Goal: Book appointment/travel/reservation

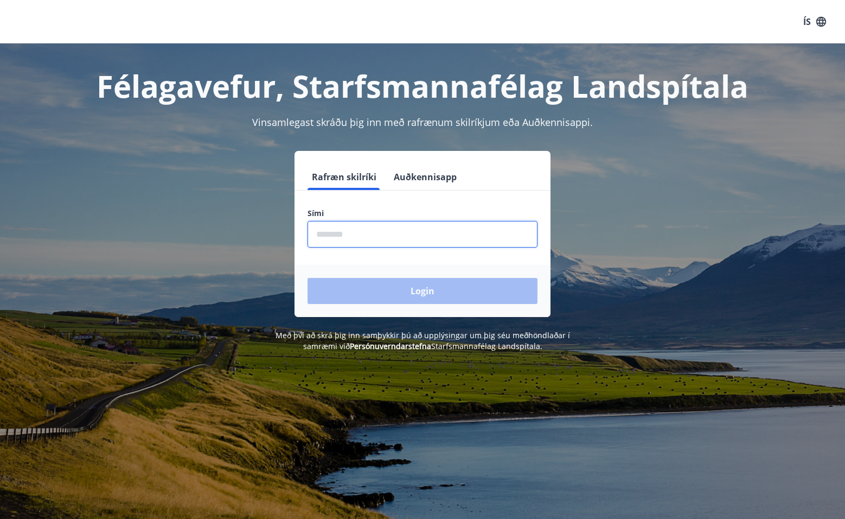
click at [389, 236] on input "phone" at bounding box center [423, 234] width 230 height 27
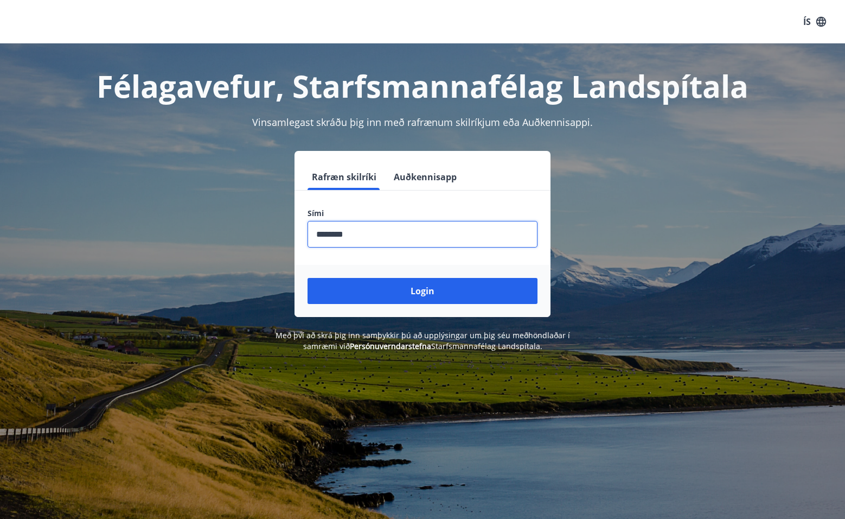
type input "********"
click at [308, 278] on button "Login" at bounding box center [423, 291] width 230 height 26
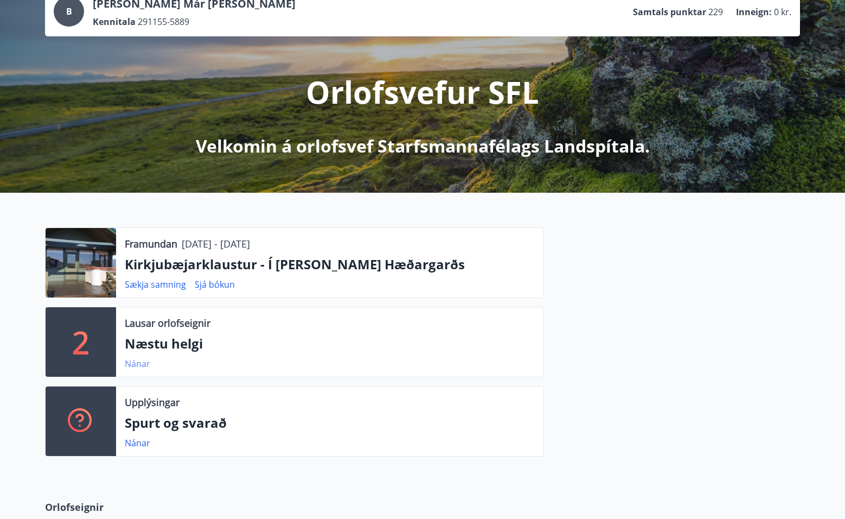
scroll to position [84, 0]
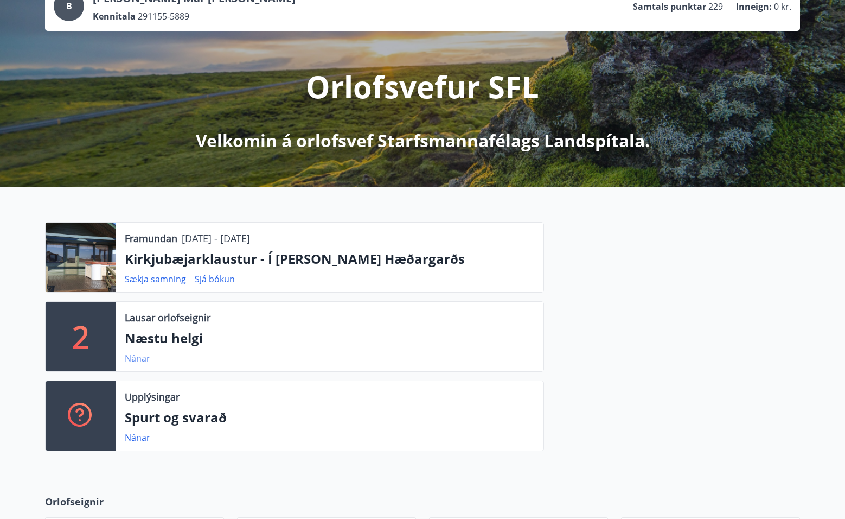
click at [141, 361] on link "Nánar" at bounding box center [137, 358] width 25 height 12
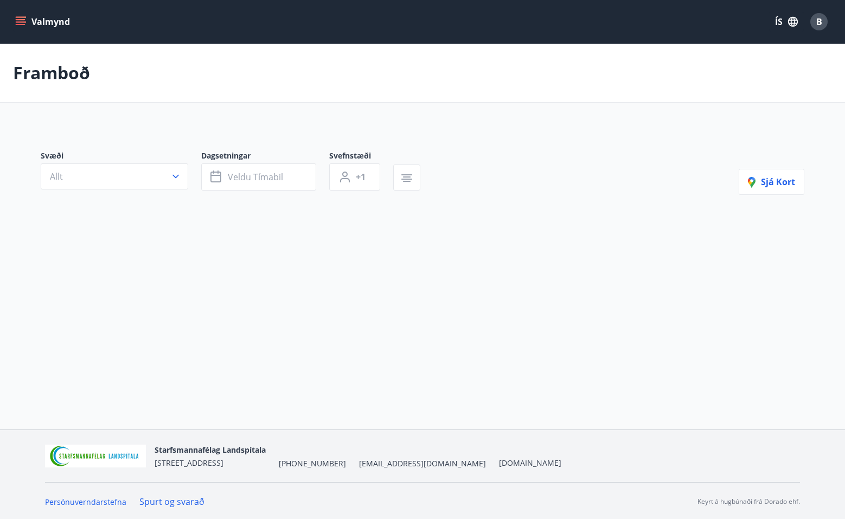
type input "*"
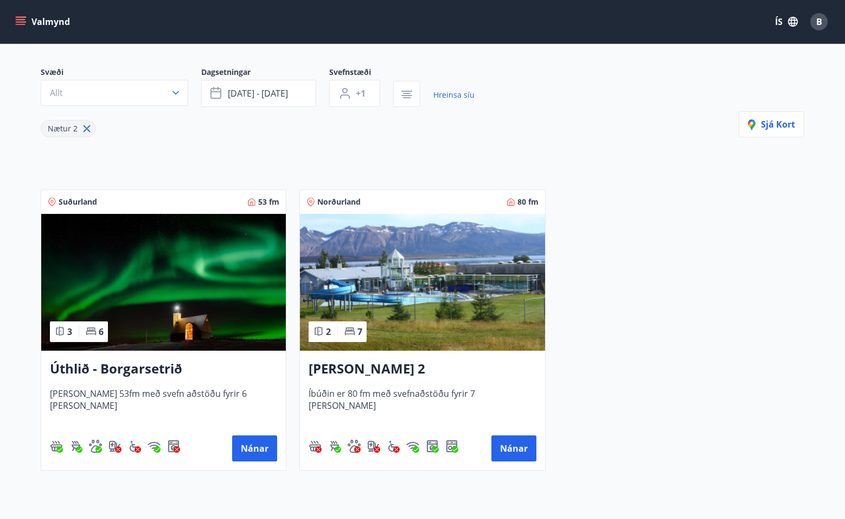
scroll to position [86, 0]
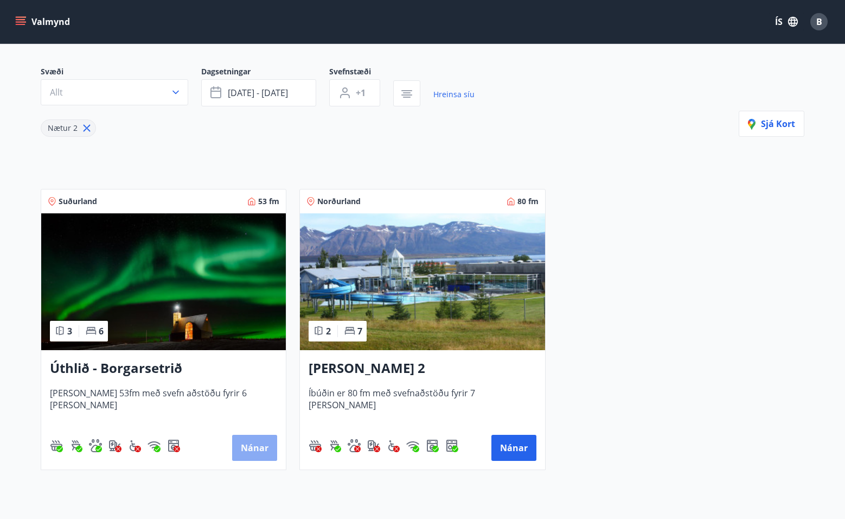
click at [271, 443] on button "Nánar" at bounding box center [254, 448] width 45 height 26
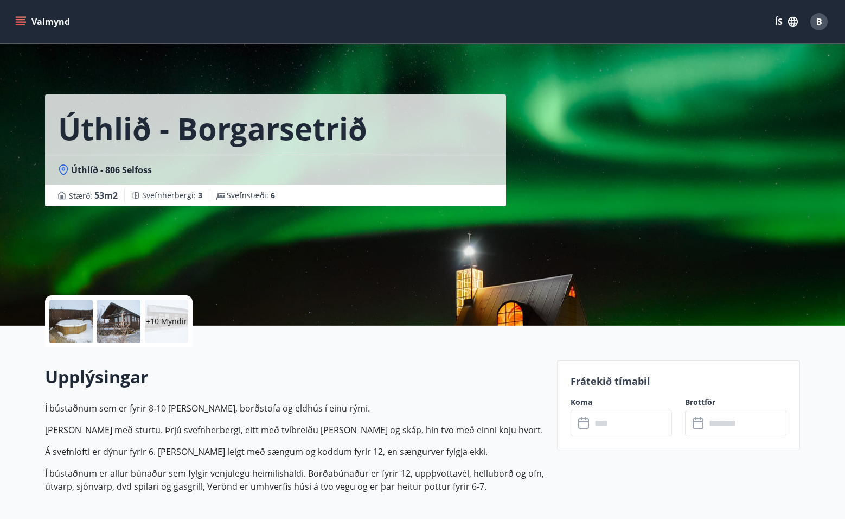
click at [584, 420] on icon at bounding box center [584, 423] width 13 height 13
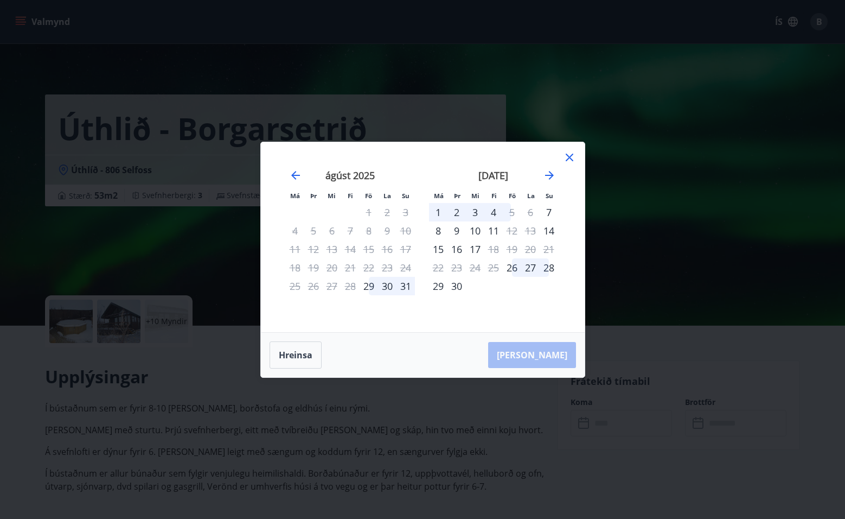
click at [566, 157] on icon at bounding box center [569, 157] width 13 height 13
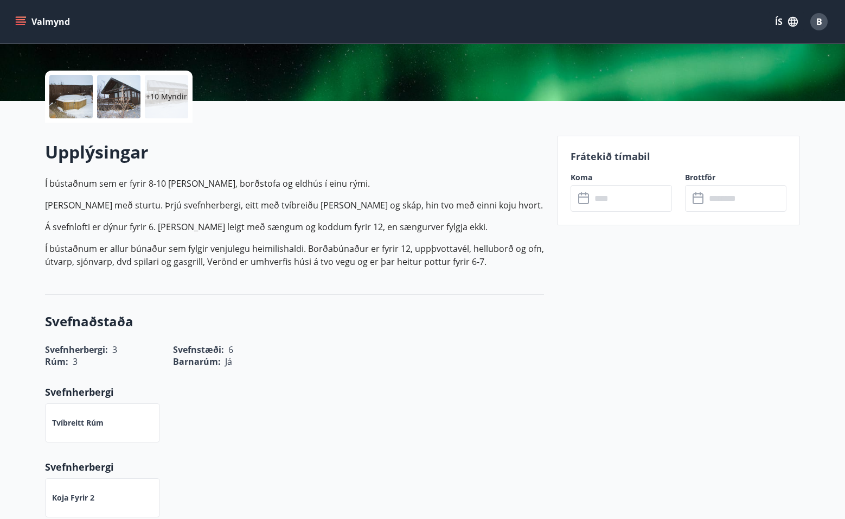
scroll to position [228, 0]
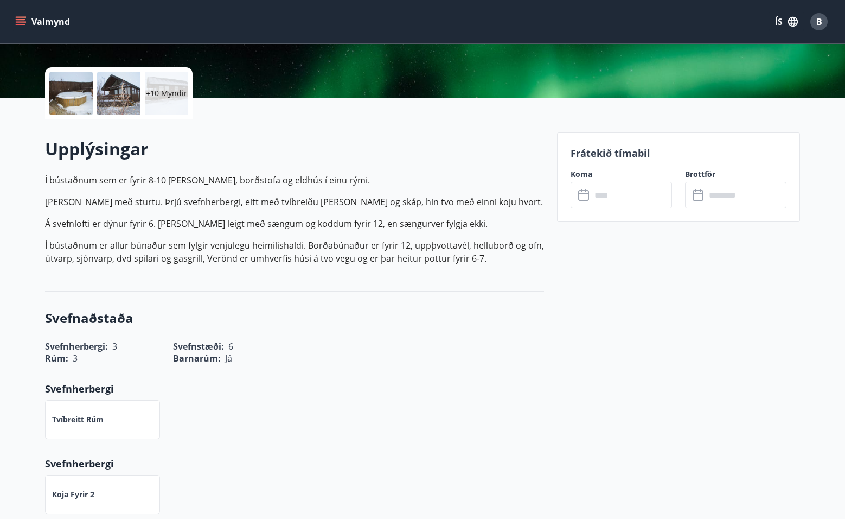
click at [18, 18] on icon "menu" at bounding box center [20, 21] width 11 height 11
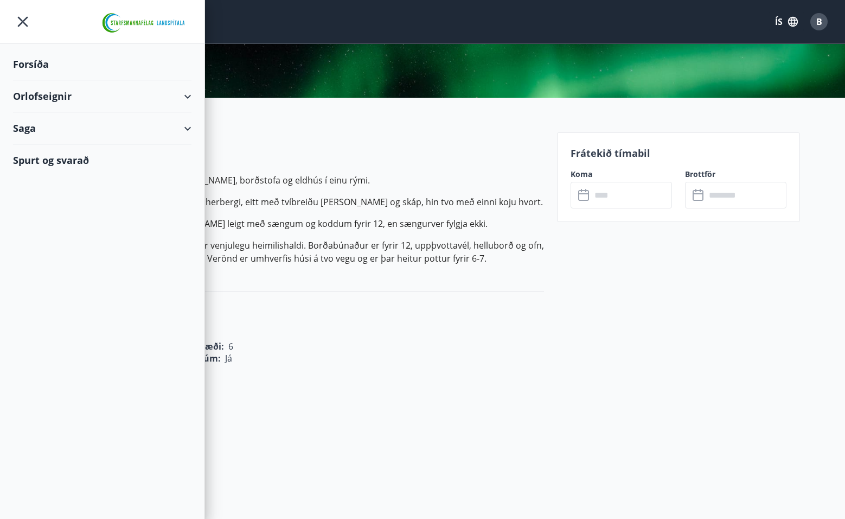
click at [21, 64] on div "Forsíða" at bounding box center [102, 64] width 178 height 32
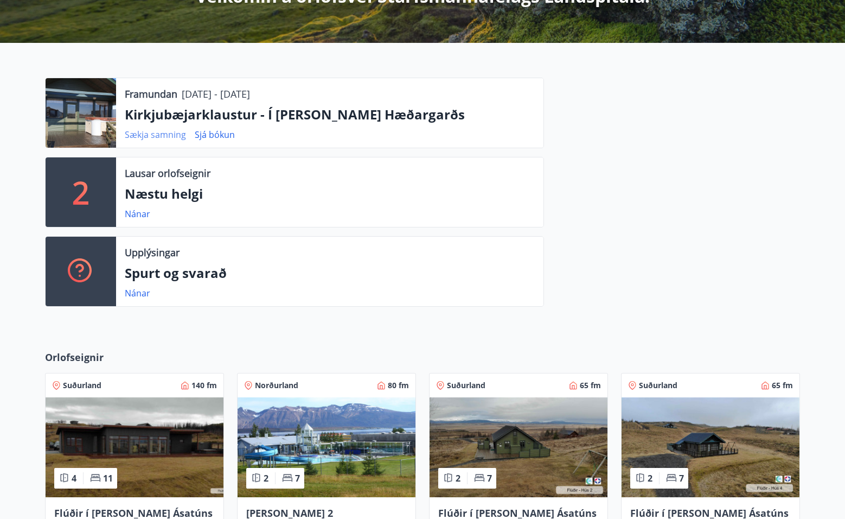
click at [162, 136] on link "Sækja samning" at bounding box center [155, 135] width 61 height 12
click at [206, 135] on link "Sjá bókun" at bounding box center [215, 135] width 40 height 12
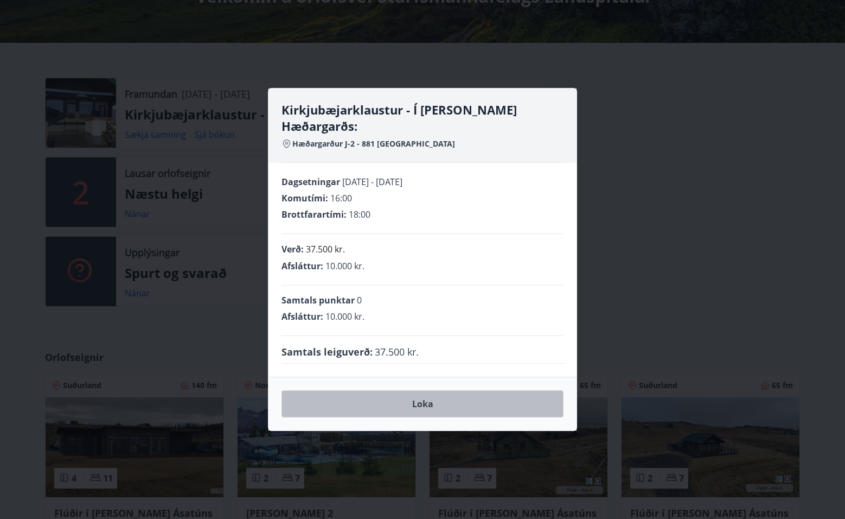
drag, startPoint x: 461, startPoint y: 391, endPoint x: 473, endPoint y: 387, distance: 13.0
click at [461, 391] on button "Loka" at bounding box center [423, 403] width 282 height 27
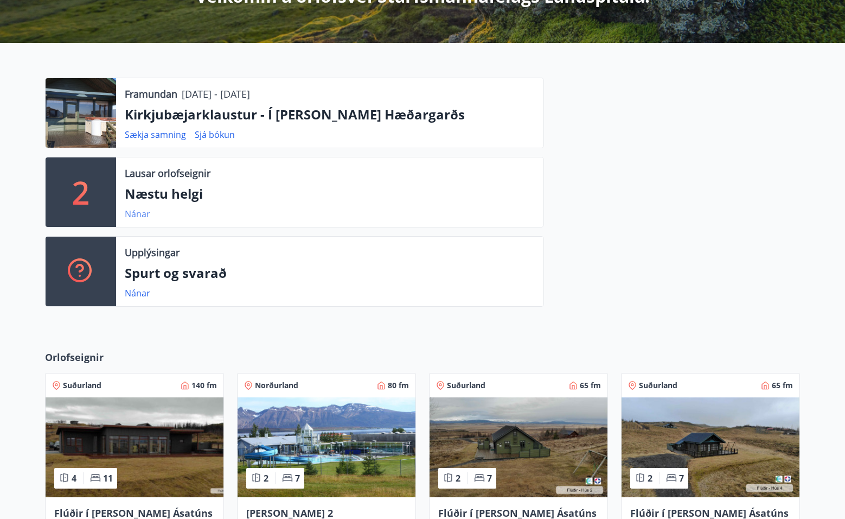
click at [133, 210] on link "Nánar" at bounding box center [137, 214] width 25 height 12
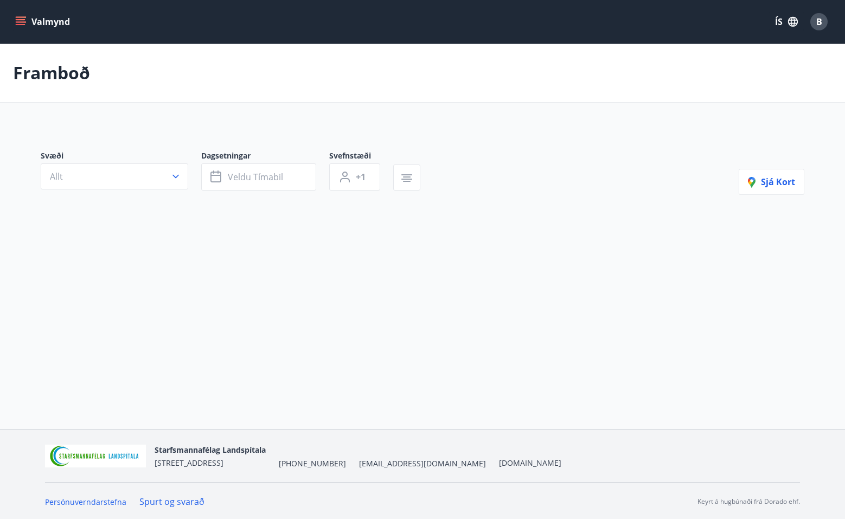
type input "*"
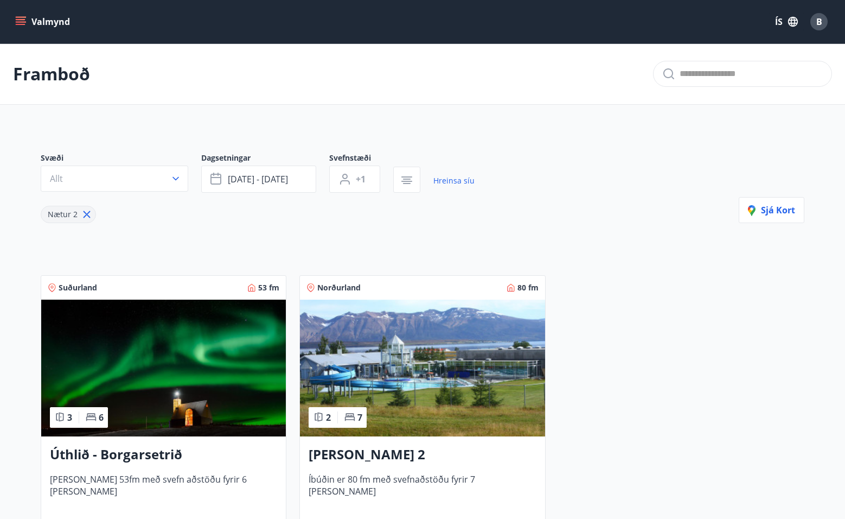
click at [208, 354] on img at bounding box center [163, 367] width 245 height 137
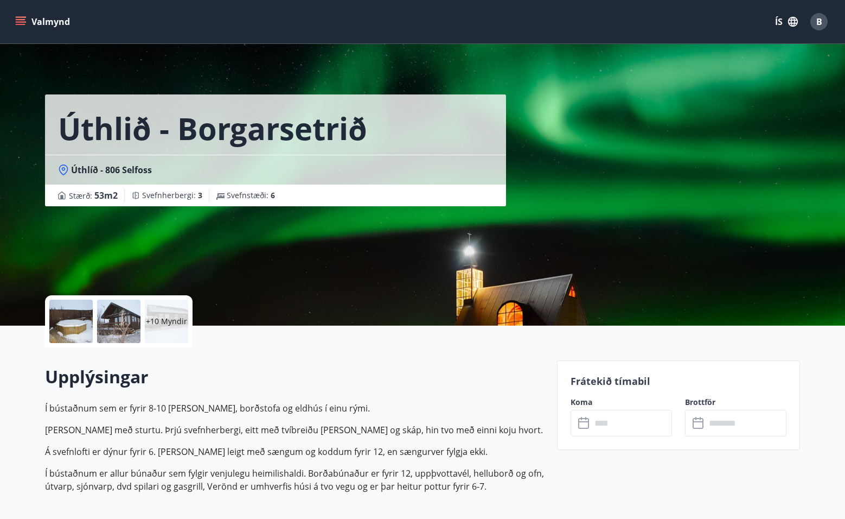
click at [176, 323] on p "+10 Myndir" at bounding box center [166, 321] width 41 height 11
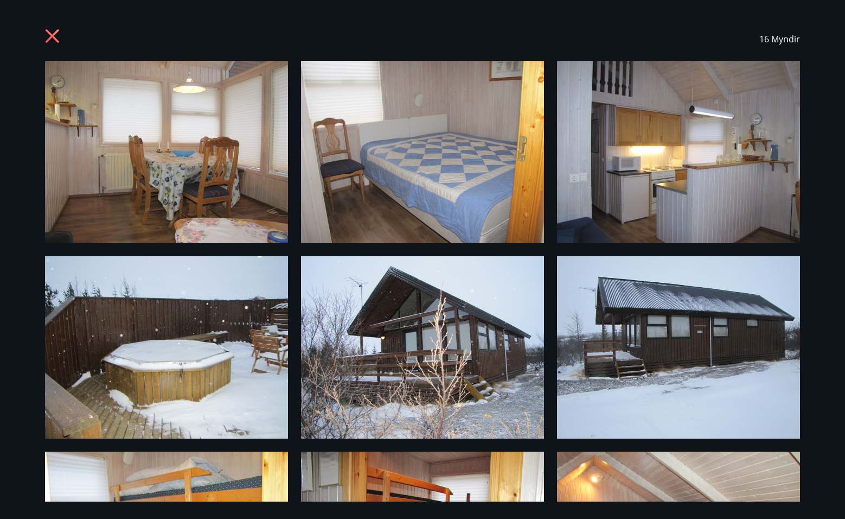
click at [54, 33] on icon at bounding box center [53, 36] width 14 height 14
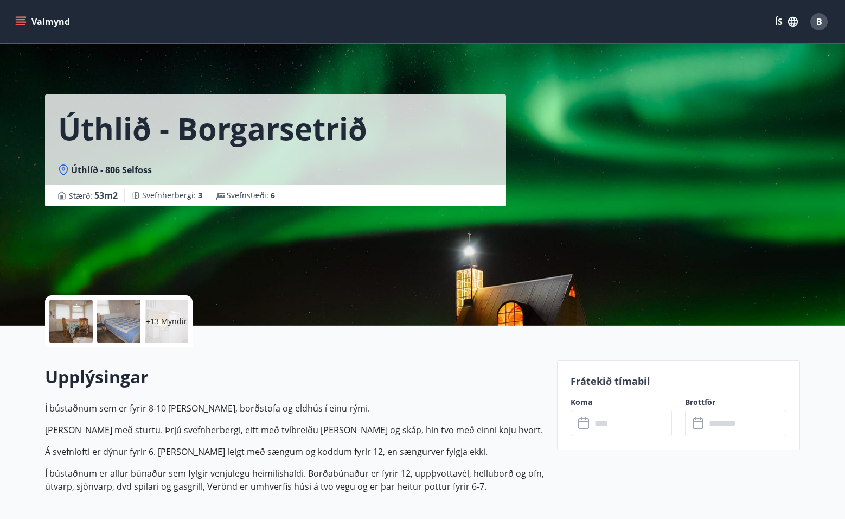
click at [163, 324] on p "+13 Myndir" at bounding box center [166, 321] width 41 height 11
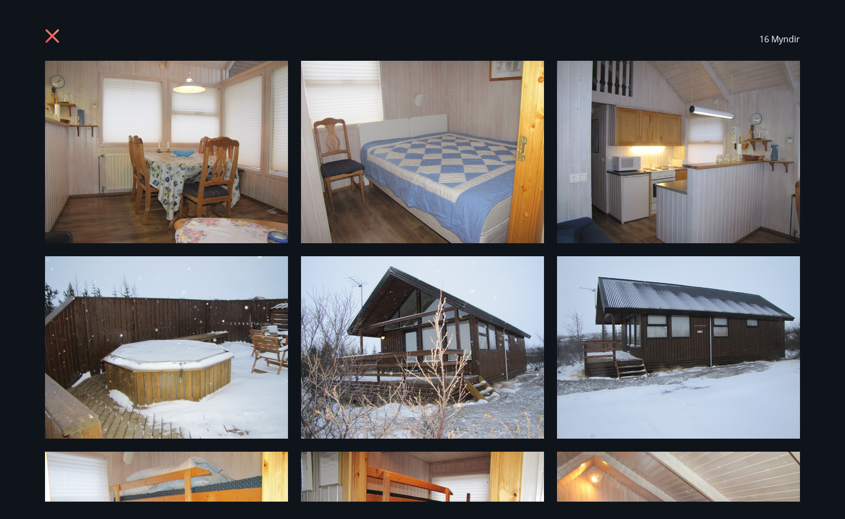
click at [54, 28] on div "16 Myndir" at bounding box center [422, 38] width 755 height 43
click at [52, 34] on icon at bounding box center [53, 36] width 14 height 14
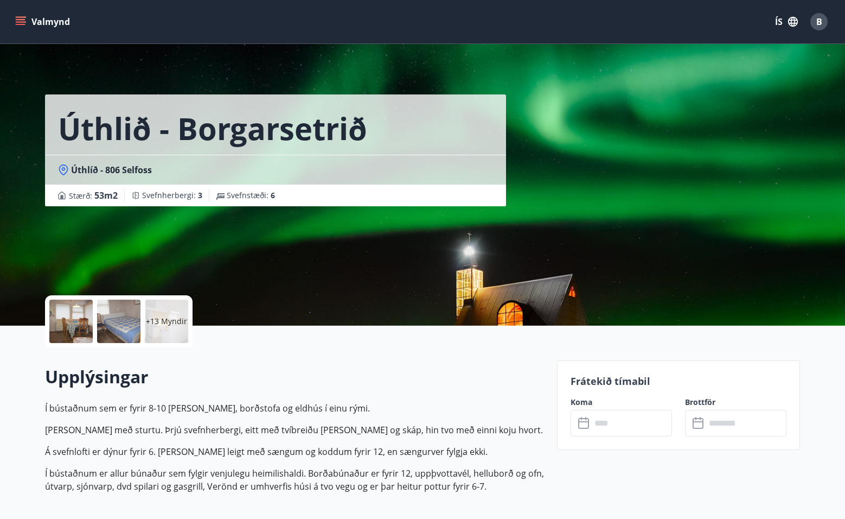
click at [19, 21] on icon "menu" at bounding box center [20, 21] width 11 height 11
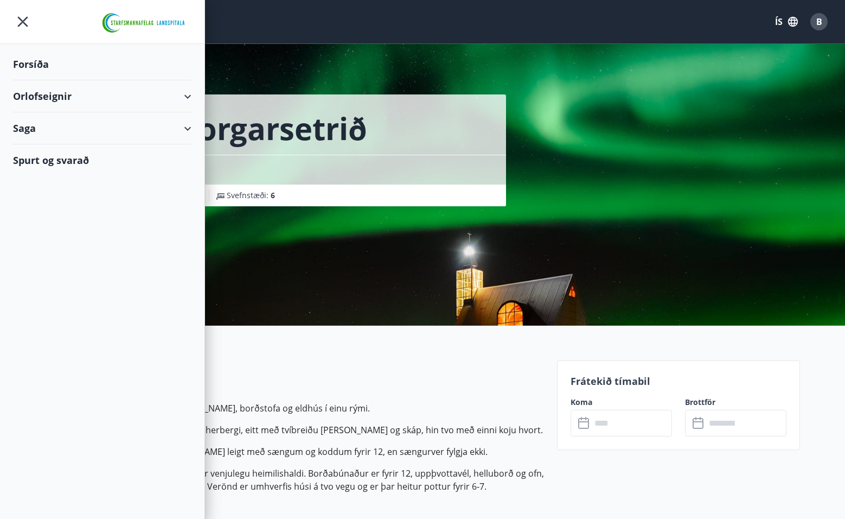
click at [31, 63] on div "Forsíða" at bounding box center [102, 64] width 178 height 32
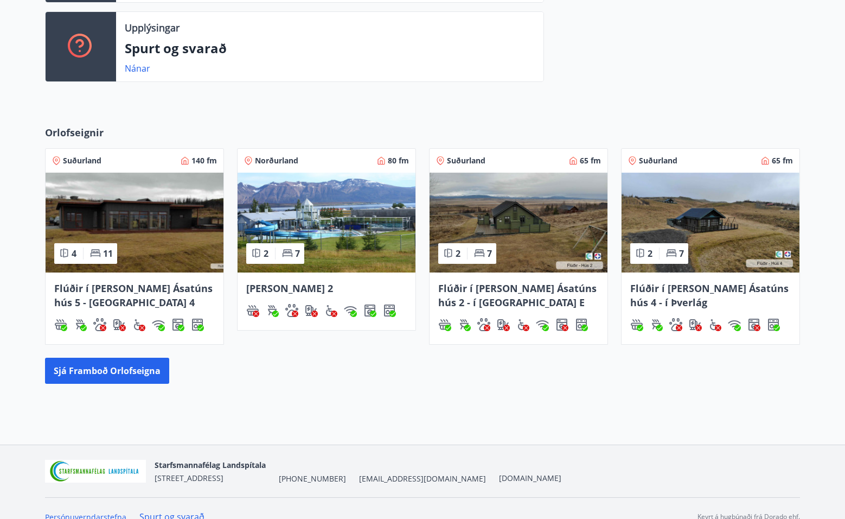
scroll to position [469, 0]
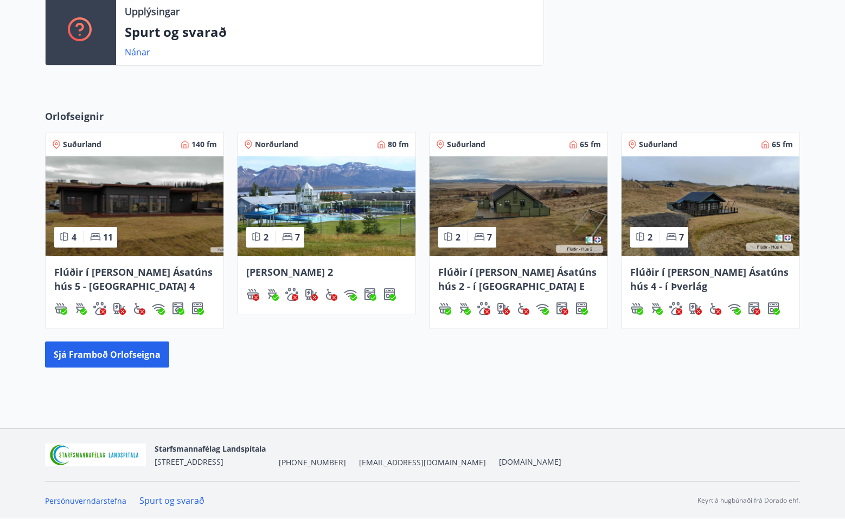
click at [148, 232] on img at bounding box center [135, 206] width 178 height 100
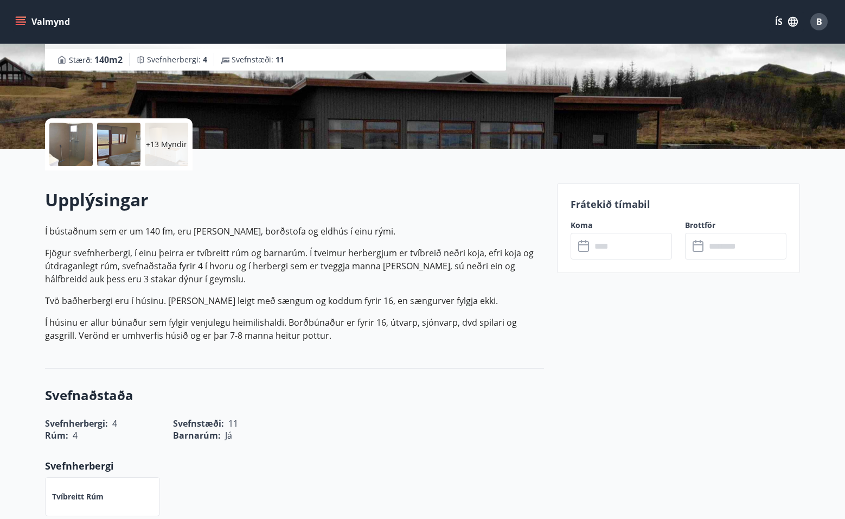
scroll to position [179, 0]
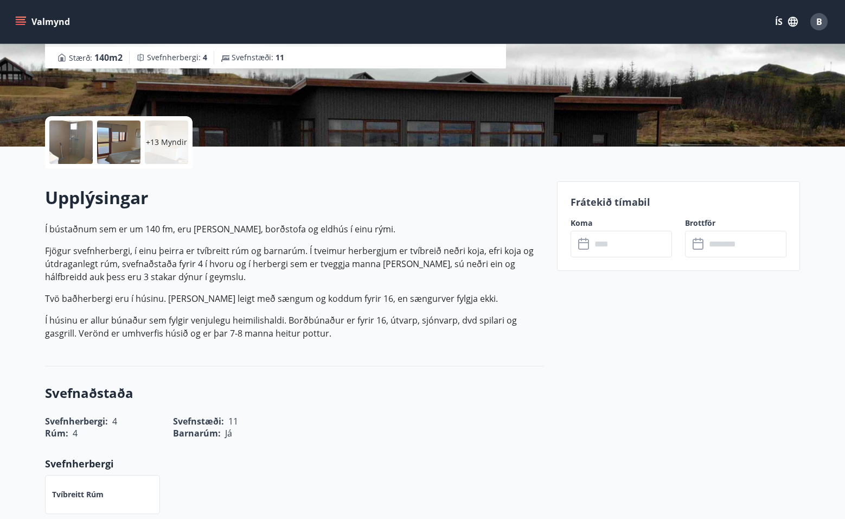
click at [582, 242] on icon at bounding box center [583, 242] width 11 height 1
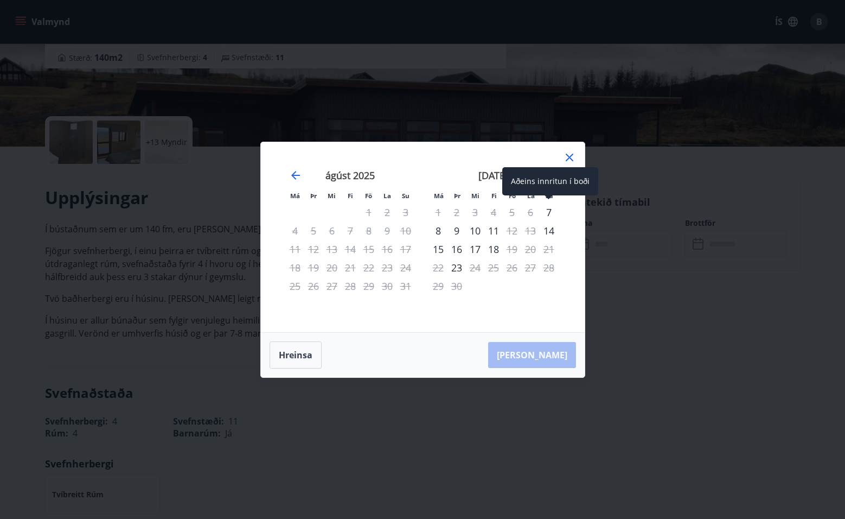
click at [547, 212] on div "7" at bounding box center [549, 212] width 18 height 18
click at [493, 231] on div "11" at bounding box center [493, 230] width 18 height 18
click at [551, 209] on div "7" at bounding box center [549, 212] width 18 height 18
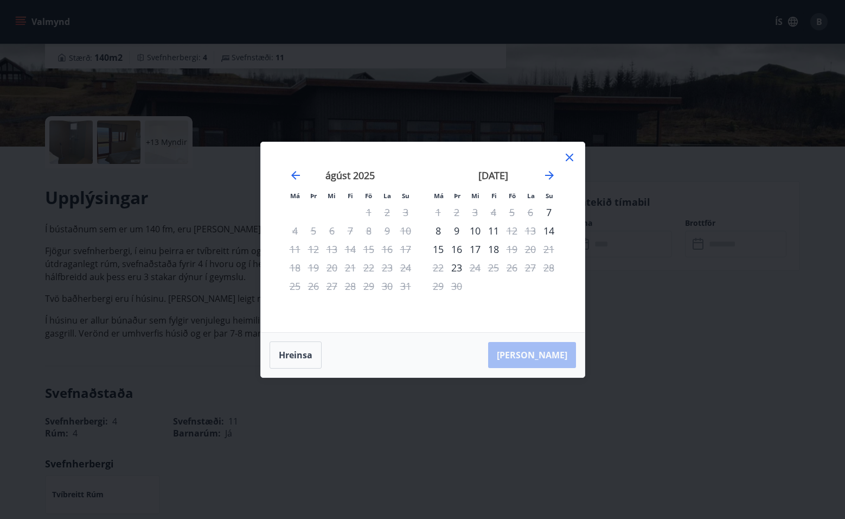
drag, startPoint x: 570, startPoint y: 158, endPoint x: 581, endPoint y: 161, distance: 11.3
click at [570, 158] on icon at bounding box center [570, 158] width 8 height 8
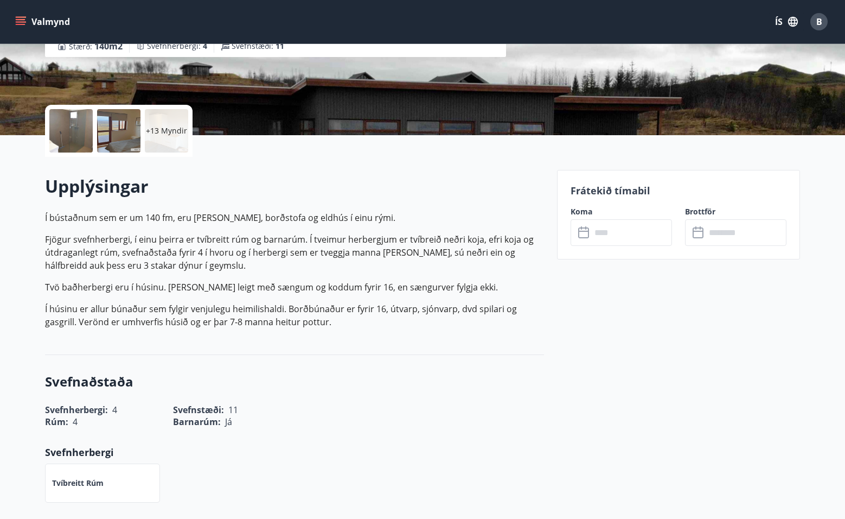
scroll to position [195, 0]
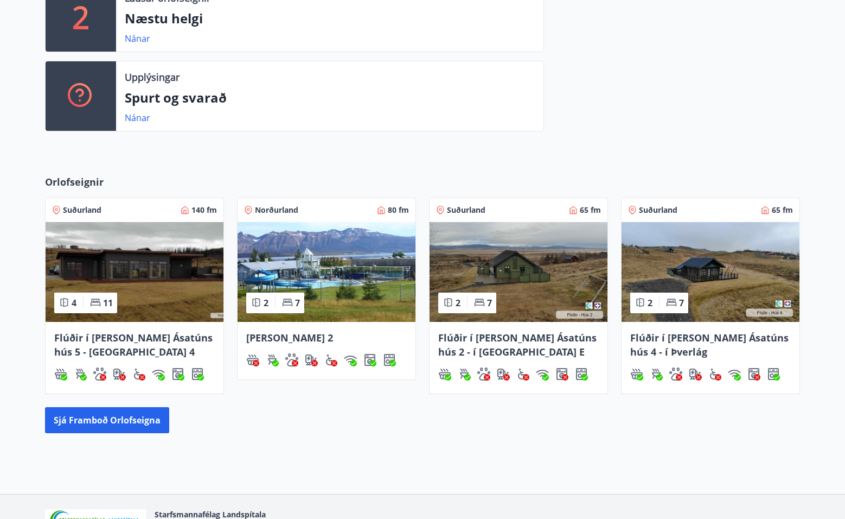
scroll to position [402, 0]
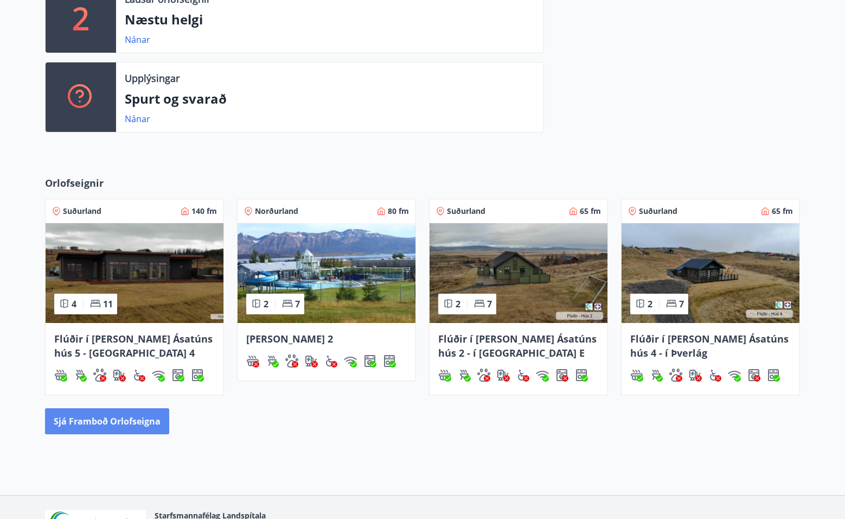
click at [129, 426] on button "Sjá framboð orlofseigna" at bounding box center [107, 421] width 124 height 26
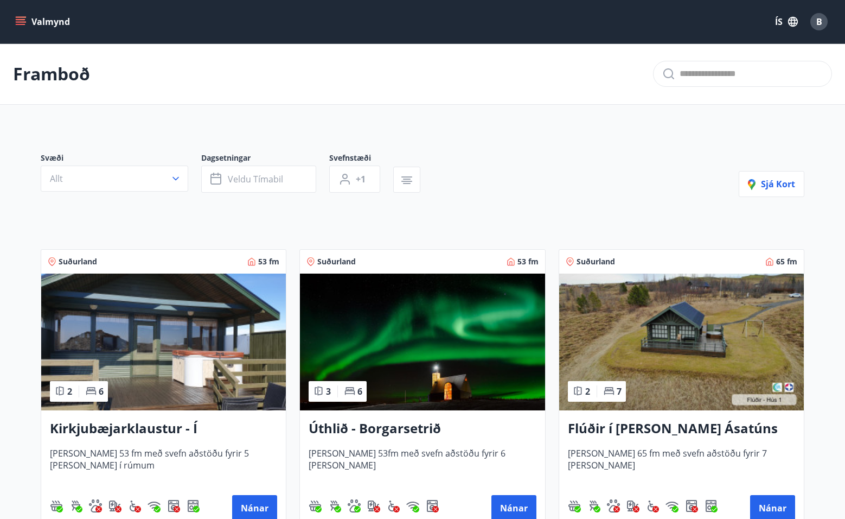
click at [20, 17] on icon "menu" at bounding box center [22, 17] width 12 height 1
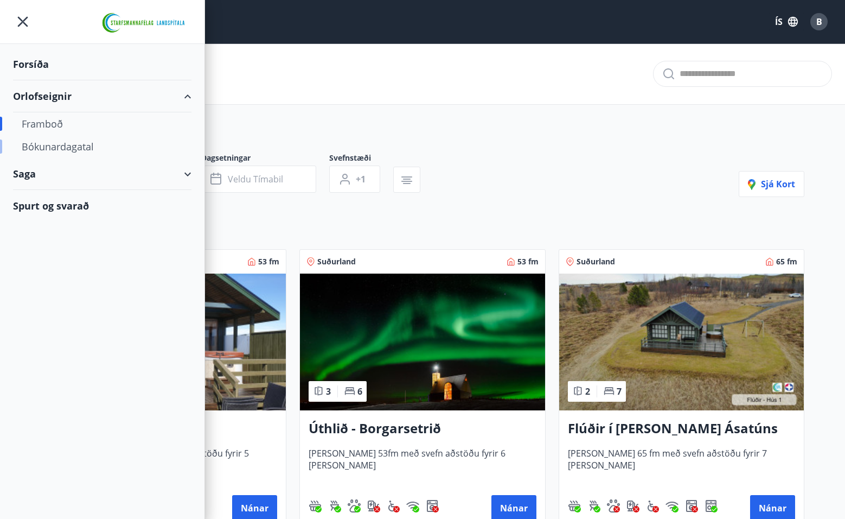
click at [34, 147] on div "Bókunardagatal" at bounding box center [102, 146] width 161 height 23
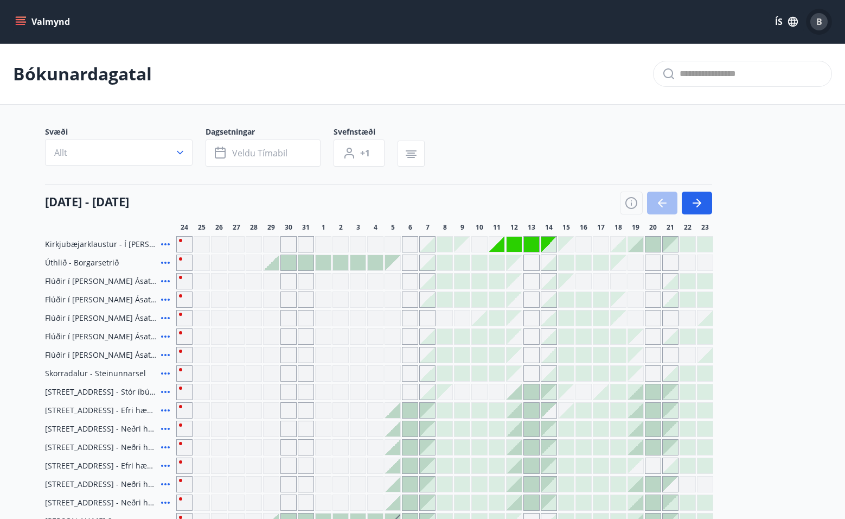
click at [814, 17] on div "B" at bounding box center [819, 21] width 17 height 17
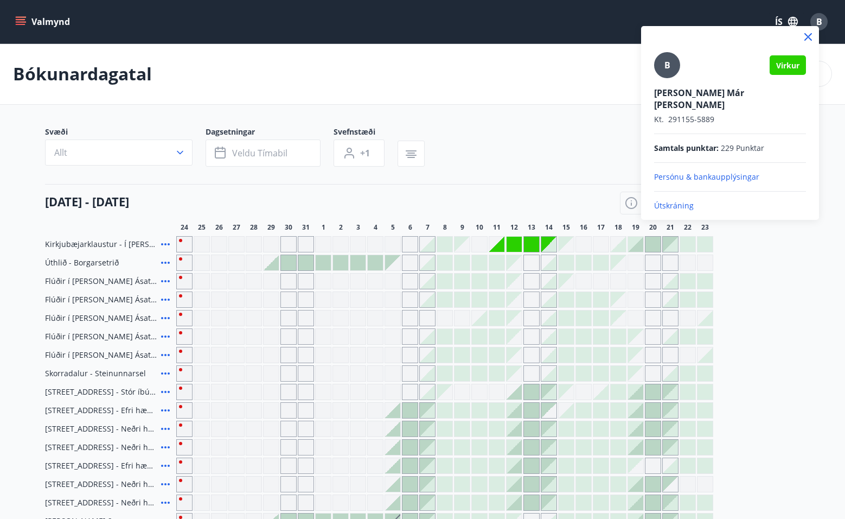
click at [712, 171] on p "Persónu & bankaupplýsingar" at bounding box center [730, 176] width 152 height 11
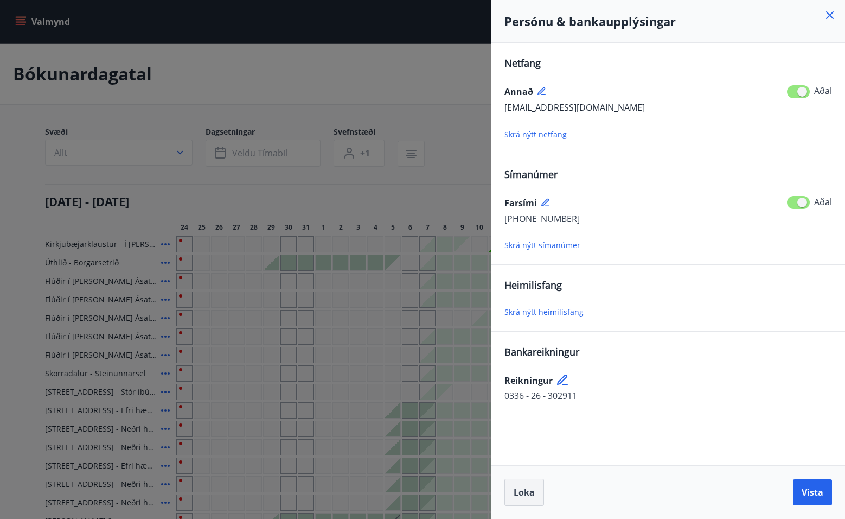
click at [522, 494] on span "Loka" at bounding box center [524, 492] width 21 height 12
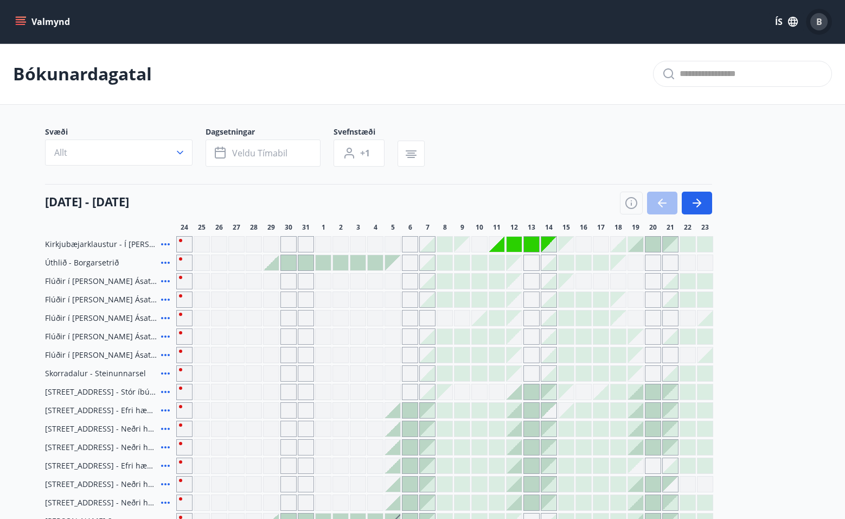
click at [816, 25] on span "B" at bounding box center [819, 22] width 6 height 12
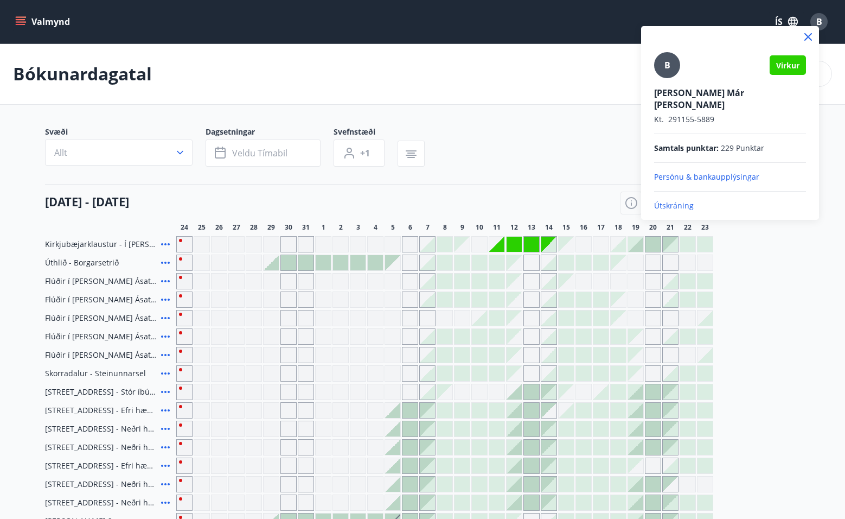
click at [688, 200] on p "Útskráning" at bounding box center [730, 205] width 152 height 11
